Goal: Find specific page/section: Find specific page/section

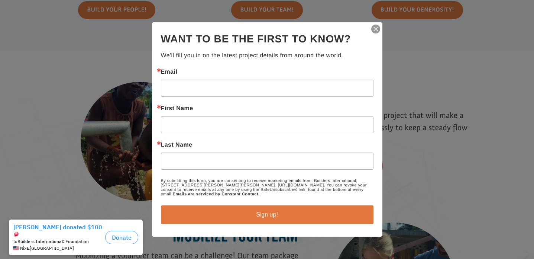
scroll to position [523, 0]
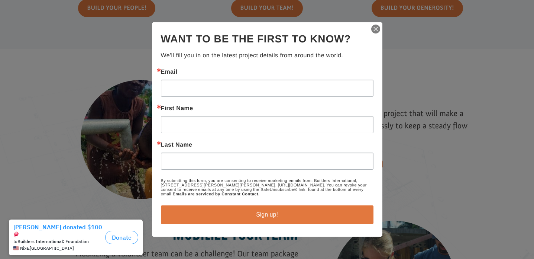
click at [376, 26] on img "button" at bounding box center [375, 29] width 10 height 10
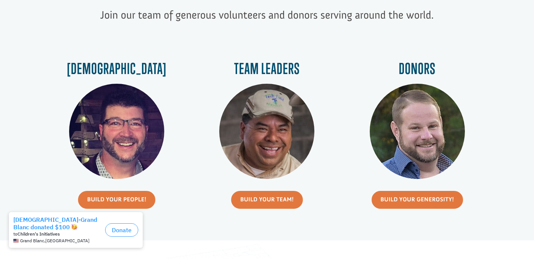
scroll to position [0, 0]
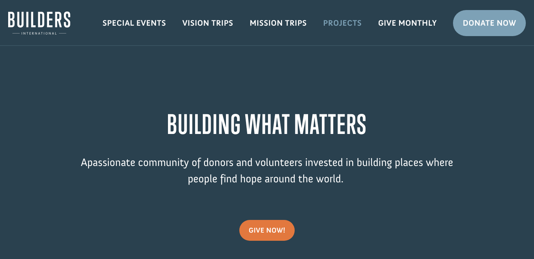
click at [336, 25] on link "Projects" at bounding box center [342, 23] width 55 height 22
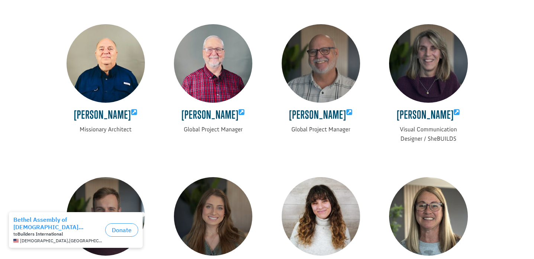
scroll to position [727, 0]
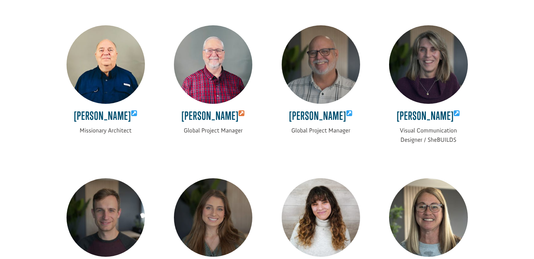
click at [243, 112] on icon at bounding box center [241, 113] width 6 height 7
click at [346, 112] on icon at bounding box center [349, 113] width 6 height 7
click at [244, 111] on icon at bounding box center [241, 113] width 6 height 7
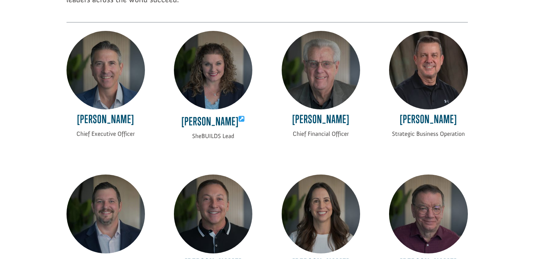
scroll to position [0, 0]
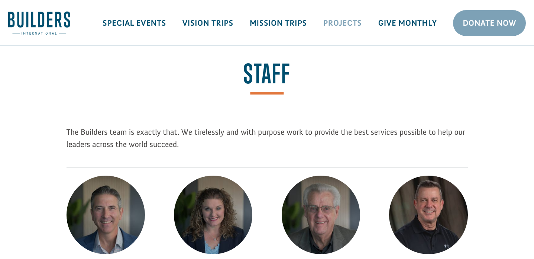
click at [341, 25] on link "Projects" at bounding box center [342, 23] width 55 height 22
